Goal: Register for event/course

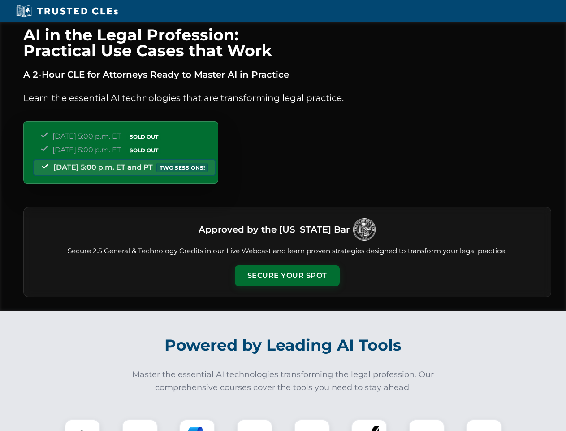
click at [287, 275] on button "Secure Your Spot" at bounding box center [287, 275] width 105 height 21
click at [83, 425] on img at bounding box center [83, 437] width 26 height 26
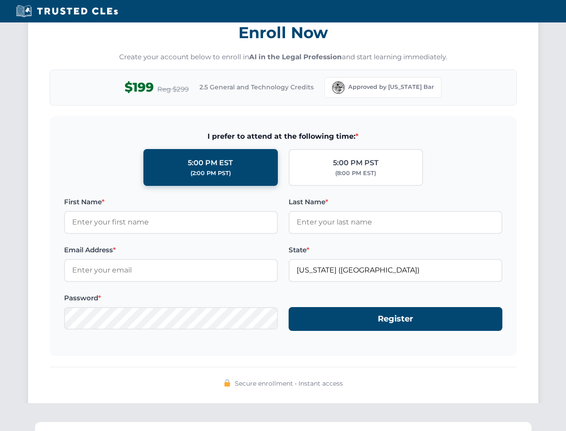
scroll to position [880, 0]
